Goal: Transaction & Acquisition: Purchase product/service

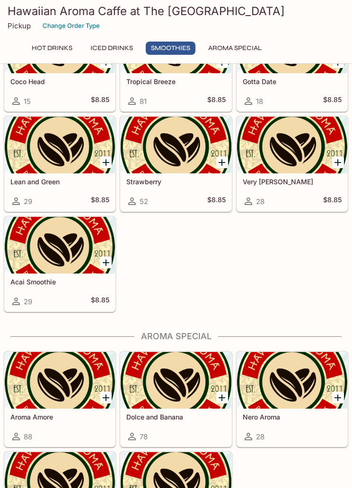
scroll to position [1216, 0]
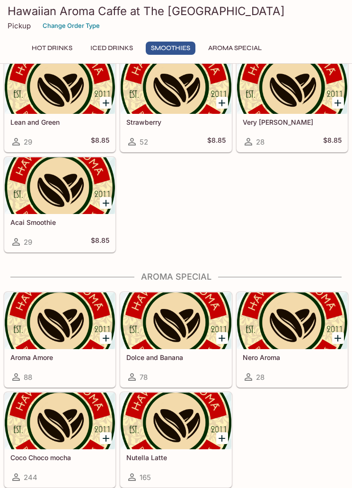
click at [299, 282] on div at bounding box center [292, 321] width 110 height 57
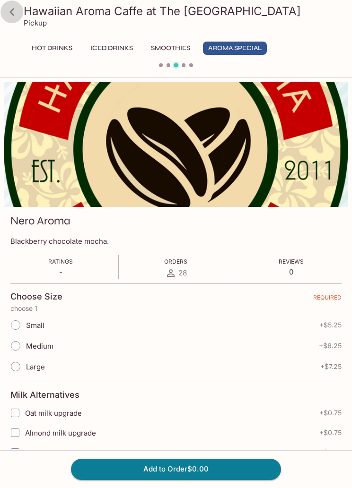
click at [7, 17] on icon at bounding box center [12, 12] width 17 height 17
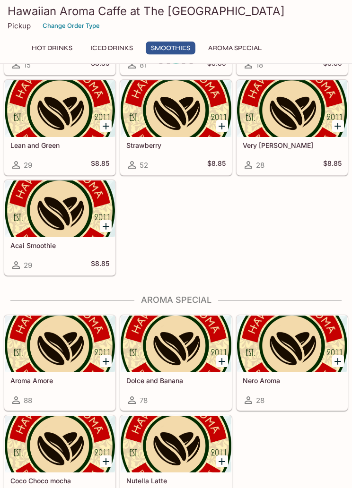
scroll to position [1216, 0]
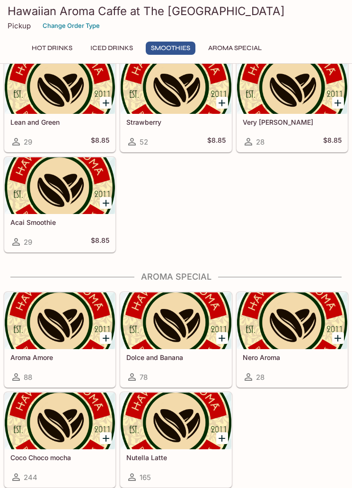
click at [186, 282] on div at bounding box center [176, 321] width 110 height 57
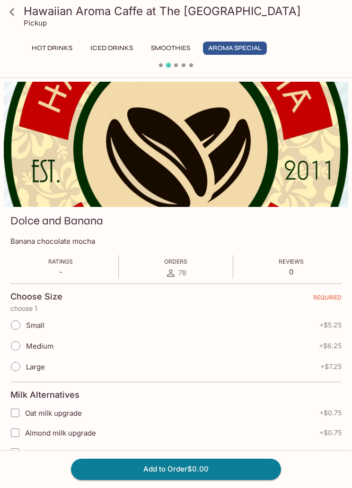
click at [11, 282] on input "Large" at bounding box center [16, 367] width 20 height 20
radio input "true"
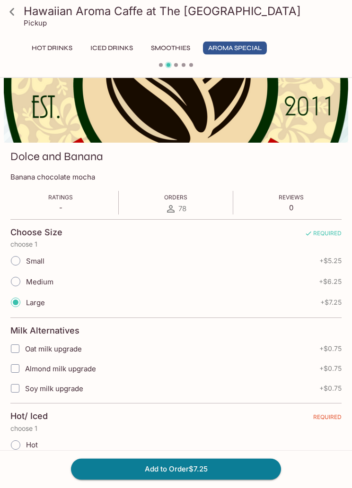
scroll to position [64, 0]
click at [15, 282] on input "Almond milk upgrade" at bounding box center [15, 368] width 19 height 19
checkbox input "true"
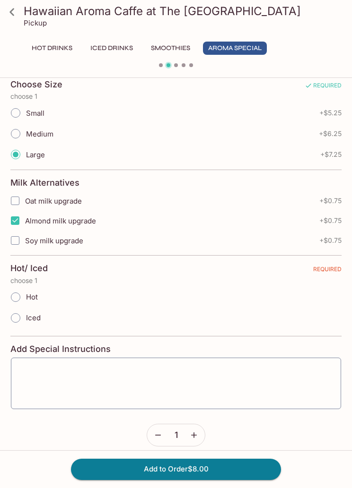
scroll to position [219, 0]
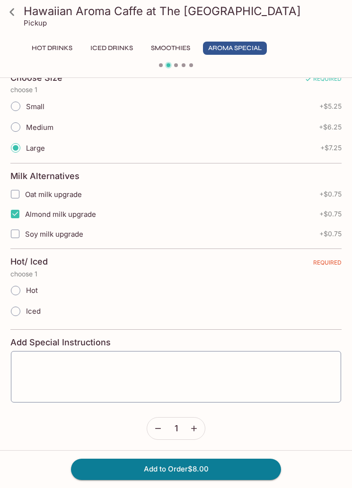
click at [13, 282] on input "Hot" at bounding box center [16, 291] width 20 height 20
radio input "true"
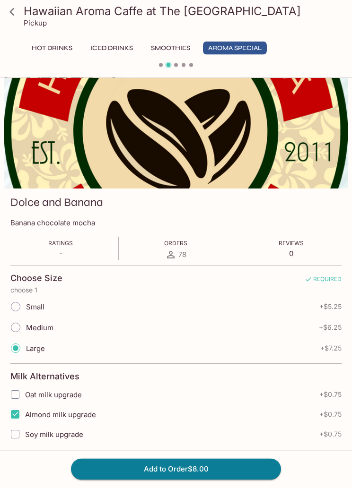
scroll to position [0, 0]
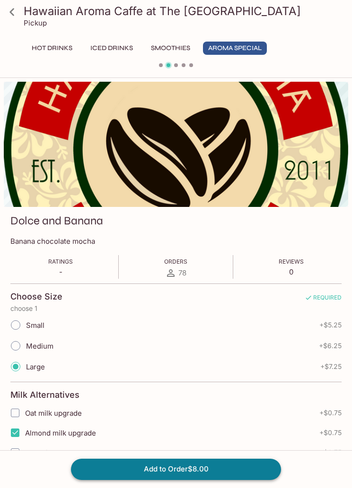
click at [232, 282] on button "Add to Order $8.00" at bounding box center [176, 469] width 210 height 21
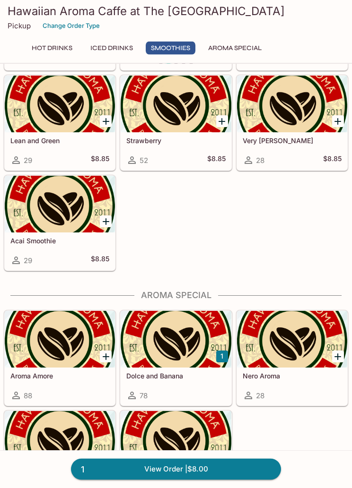
scroll to position [1263, 0]
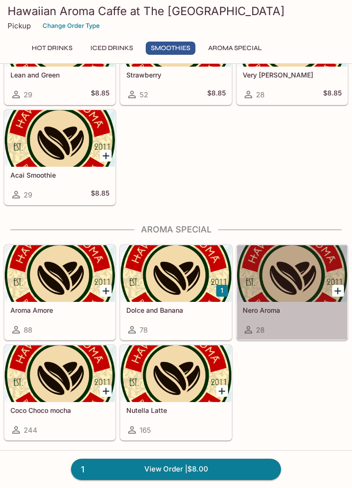
click at [39, 282] on div at bounding box center [60, 273] width 110 height 57
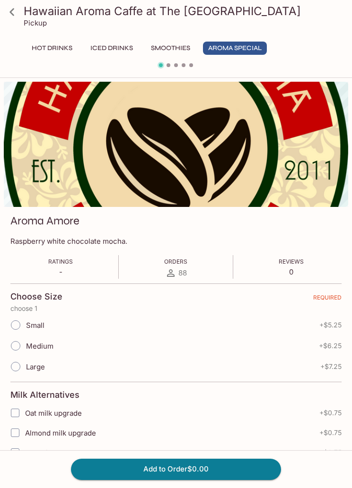
click at [20, 282] on input "Large" at bounding box center [16, 367] width 20 height 20
radio input "true"
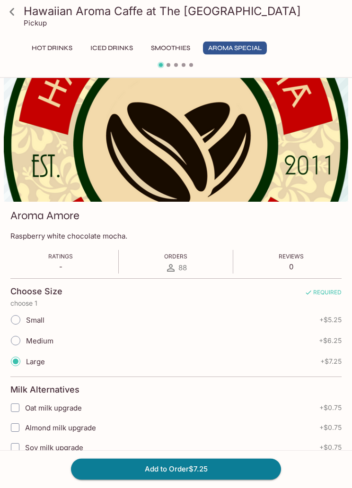
scroll to position [28, 0]
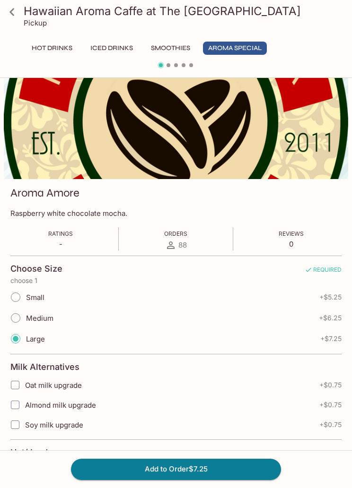
click at [10, 282] on input "Almond milk upgrade" at bounding box center [15, 405] width 19 height 19
checkbox input "true"
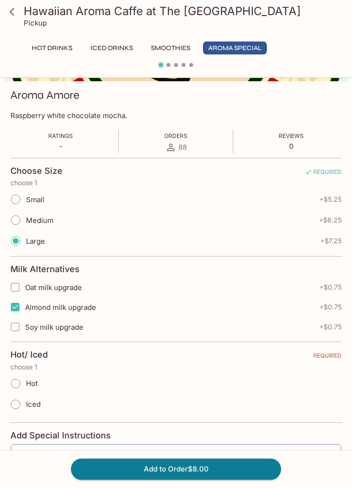
scroll to position [126, 0]
click at [16, 282] on input "Hot" at bounding box center [16, 384] width 20 height 20
radio input "true"
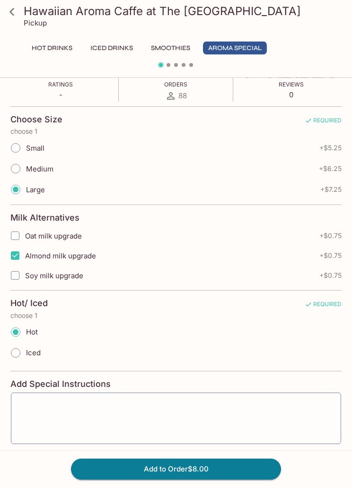
scroll to position [222, 0]
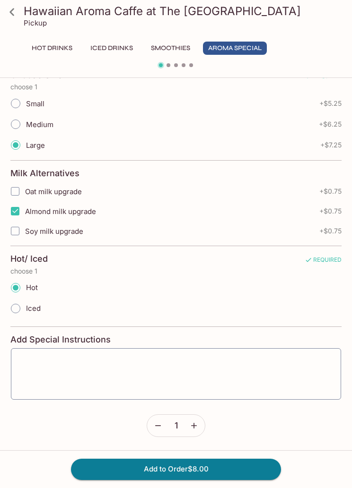
click at [201, 282] on button "button" at bounding box center [194, 426] width 22 height 22
click at [233, 282] on button "Add to Order $16.00" at bounding box center [176, 469] width 210 height 21
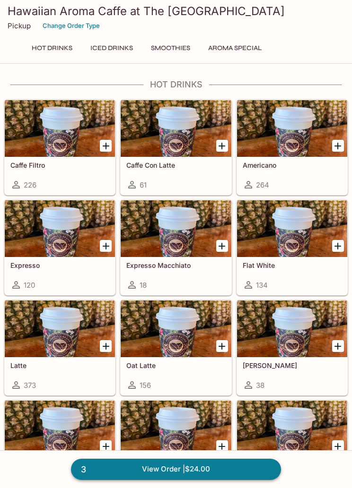
click at [244, 282] on link "3 View Order | $24.00" at bounding box center [176, 469] width 210 height 21
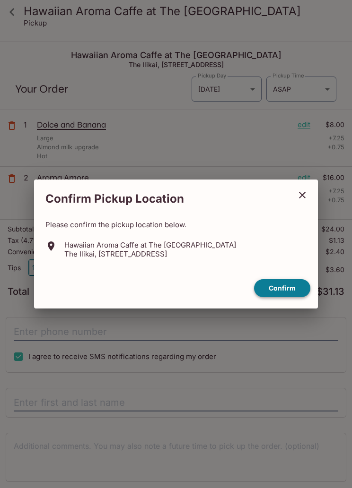
click at [280, 282] on button "Confirm" at bounding box center [282, 288] width 56 height 18
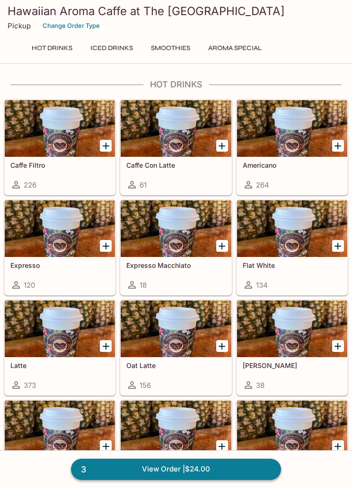
click at [230, 464] on link "3 View Order | $24.00" at bounding box center [176, 469] width 210 height 21
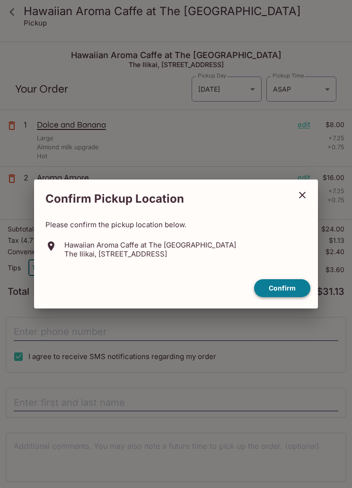
click at [295, 285] on button "Confirm" at bounding box center [282, 288] width 56 height 18
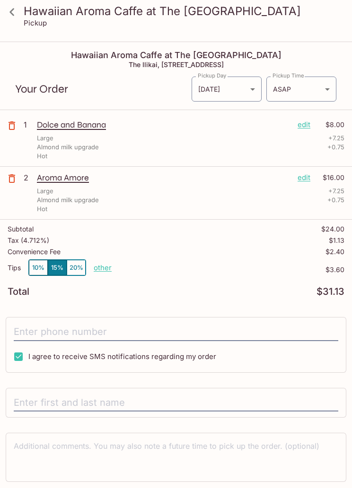
click at [107, 265] on p "other" at bounding box center [103, 267] width 18 height 9
click at [106, 271] on p "other" at bounding box center [103, 267] width 18 height 9
type input "0.00"
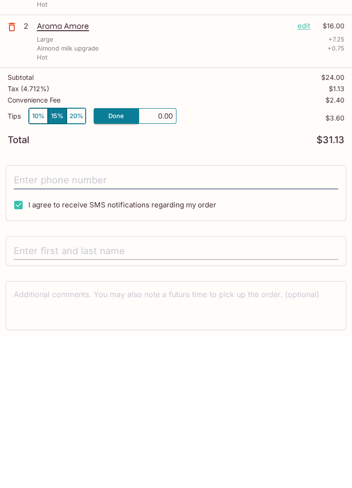
click at [217, 394] on input "text" at bounding box center [176, 403] width 324 height 18
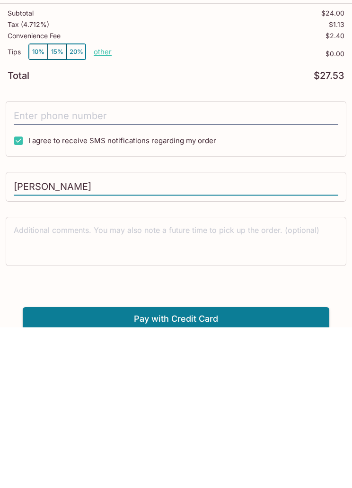
scroll to position [58, 0]
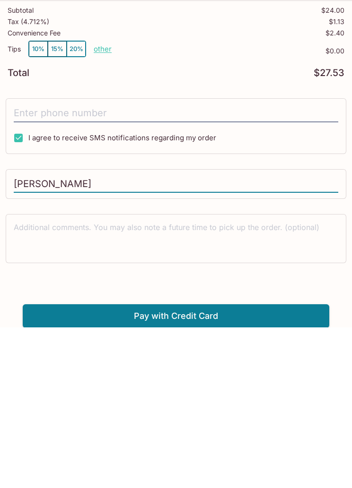
type input "Daryl ebidag"
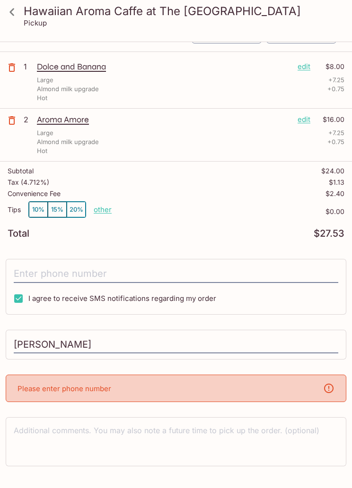
click at [148, 394] on div "Please enter phone number" at bounding box center [176, 388] width 340 height 27
click at [164, 272] on input "tel" at bounding box center [176, 274] width 324 height 18
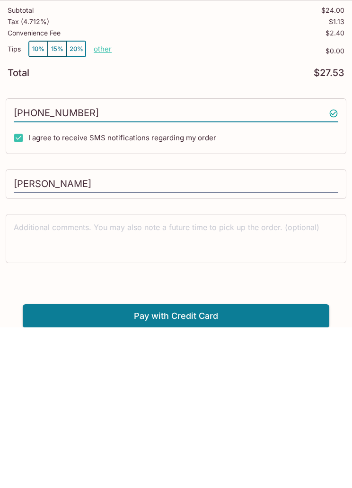
type input "(661) 965-5155"
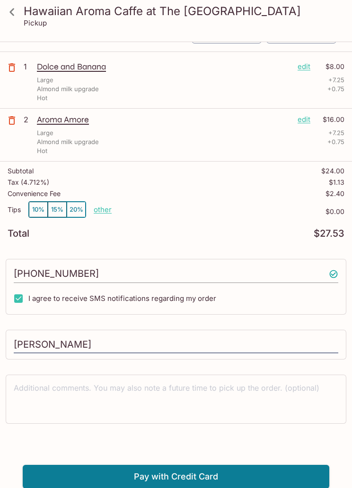
scroll to position [43, 0]
